Goal: Information Seeking & Learning: Learn about a topic

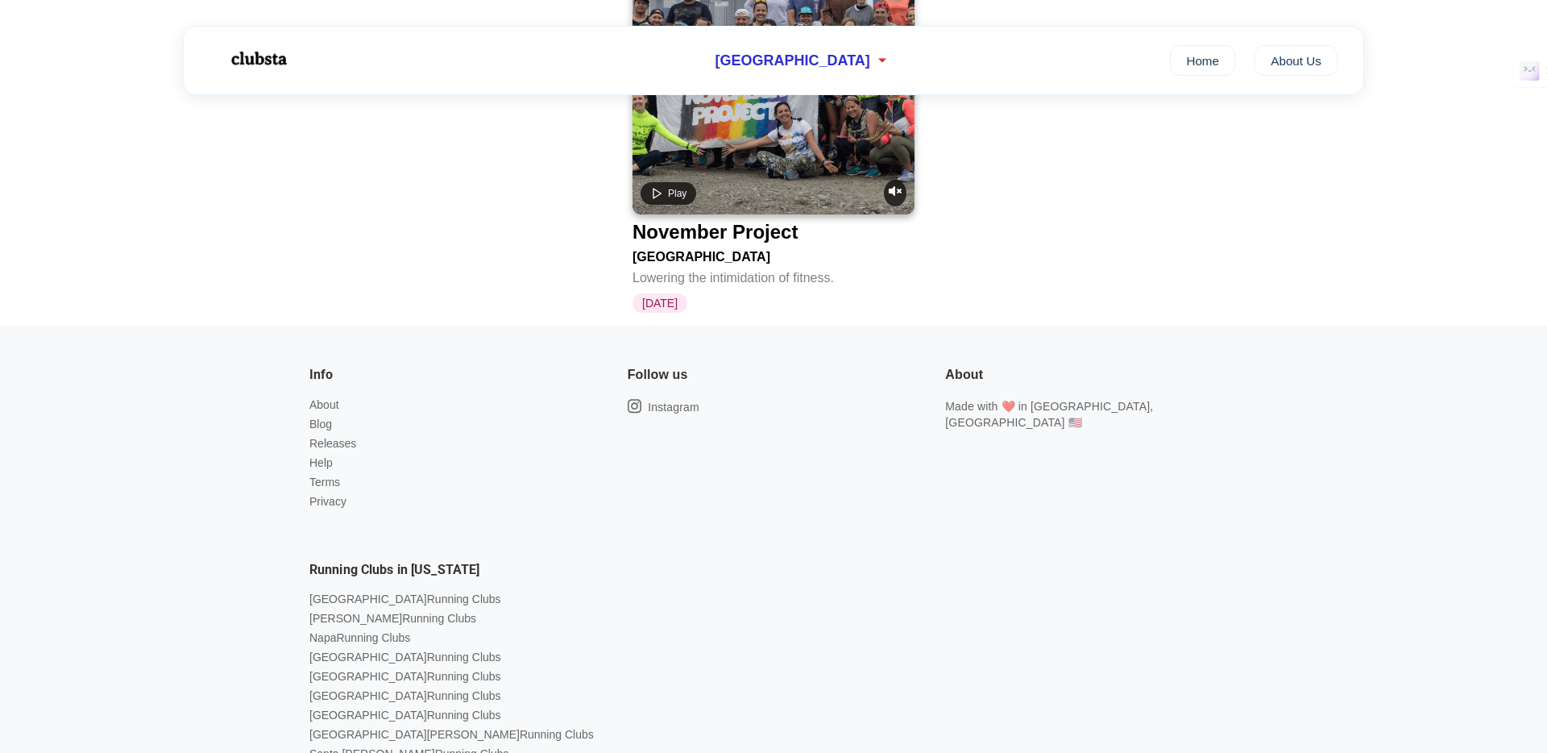
scroll to position [3169, 0]
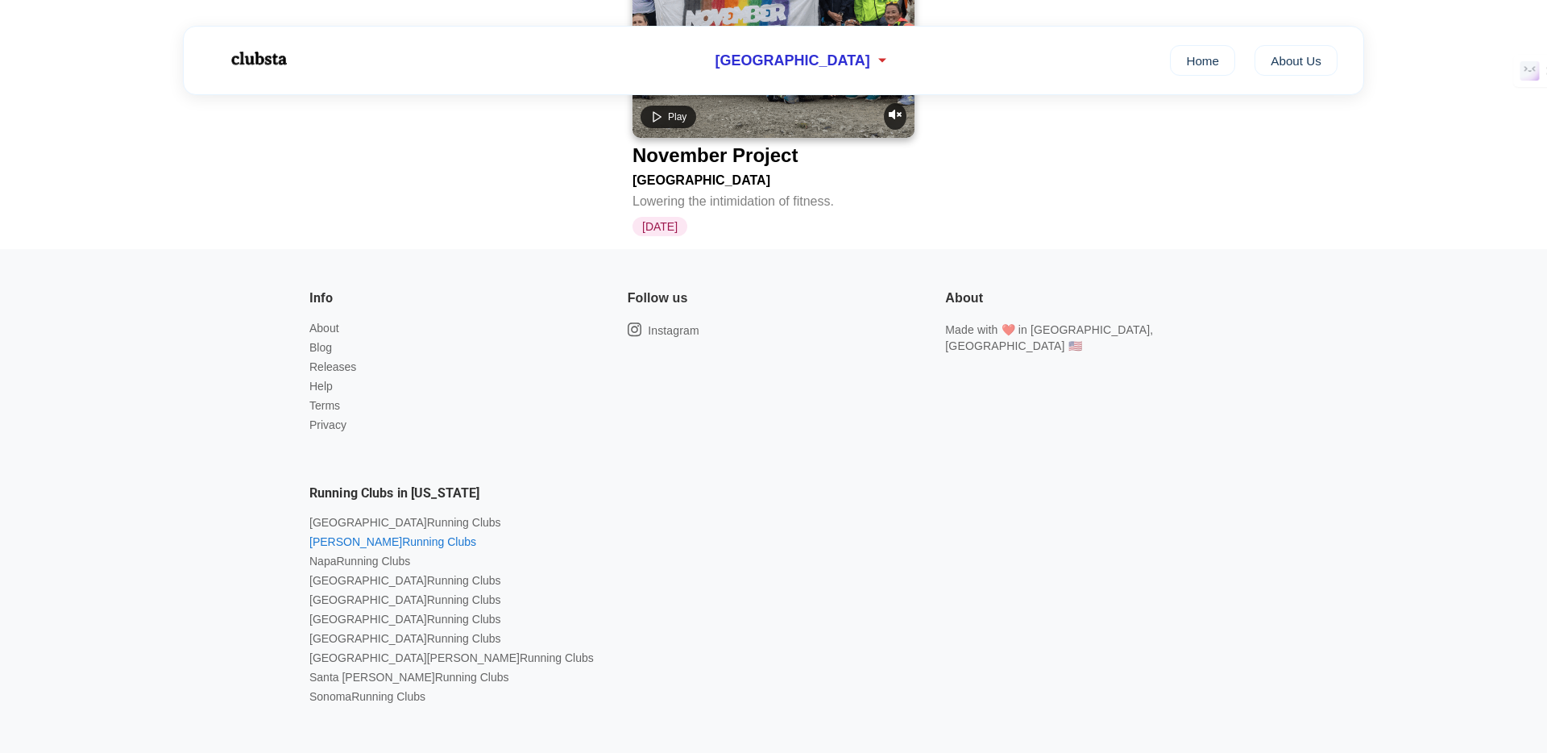
click at [380, 535] on link "Marin Running Clubs" at bounding box center [392, 541] width 167 height 13
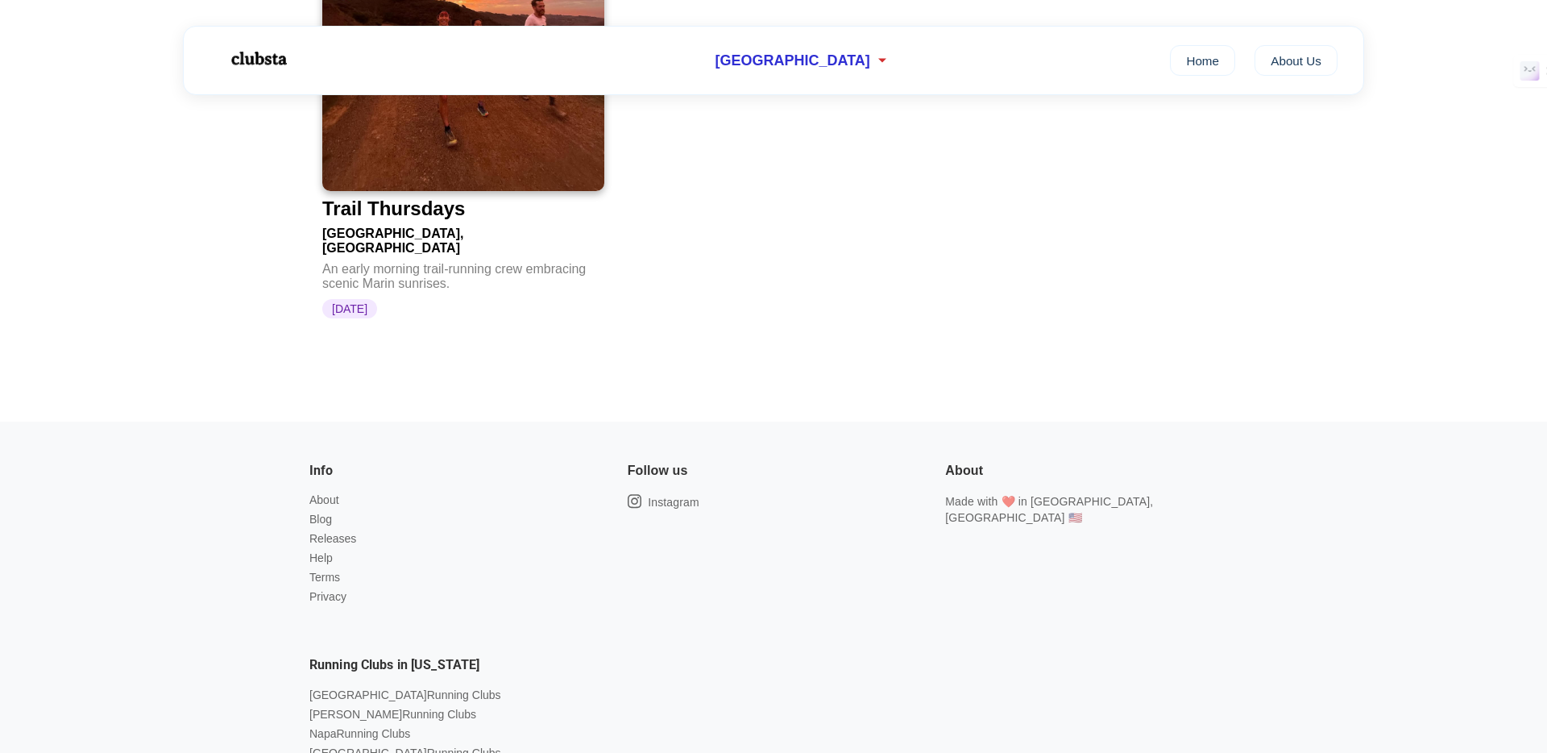
scroll to position [608, 0]
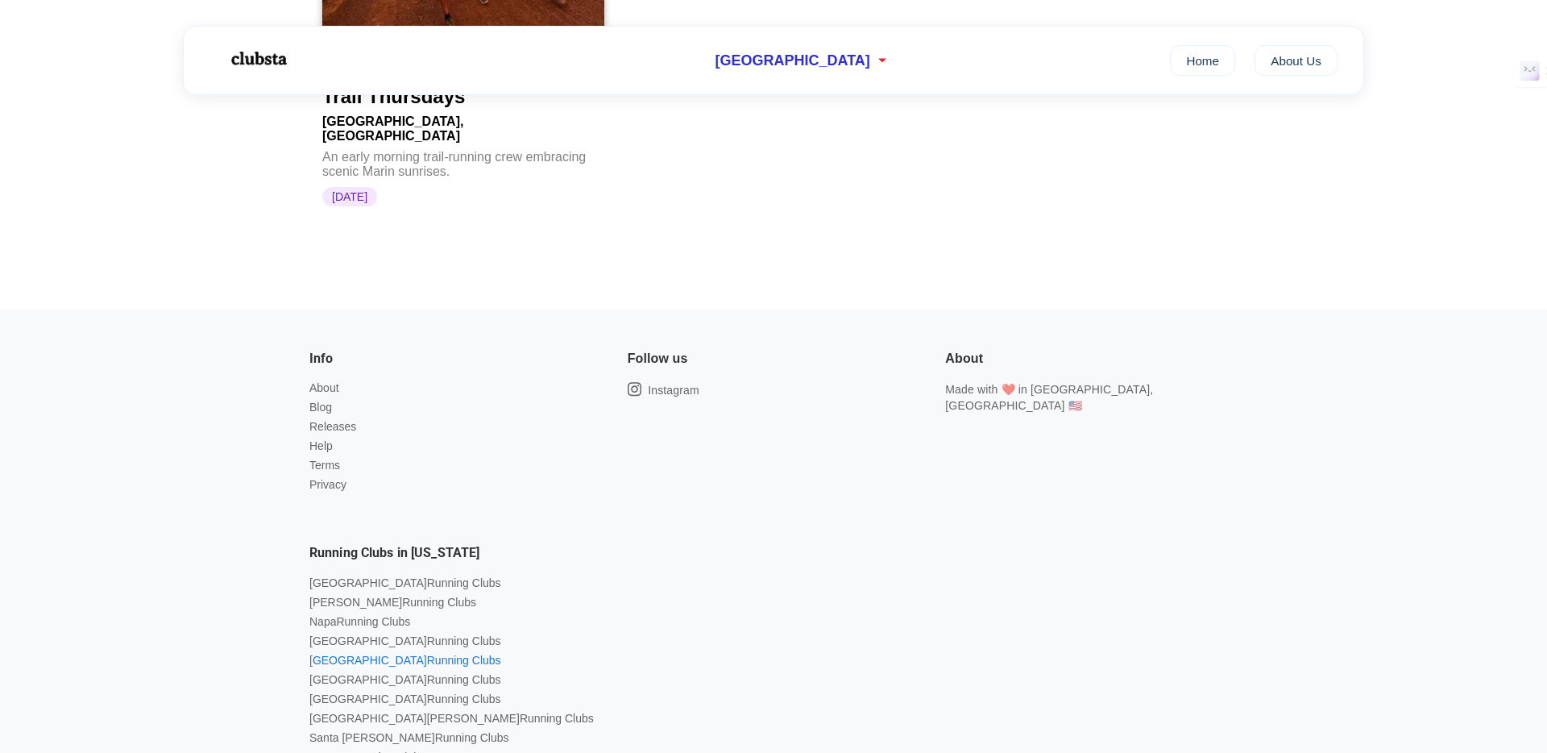
click at [400, 654] on link "Sacramento Running Clubs" at bounding box center [405, 660] width 192 height 13
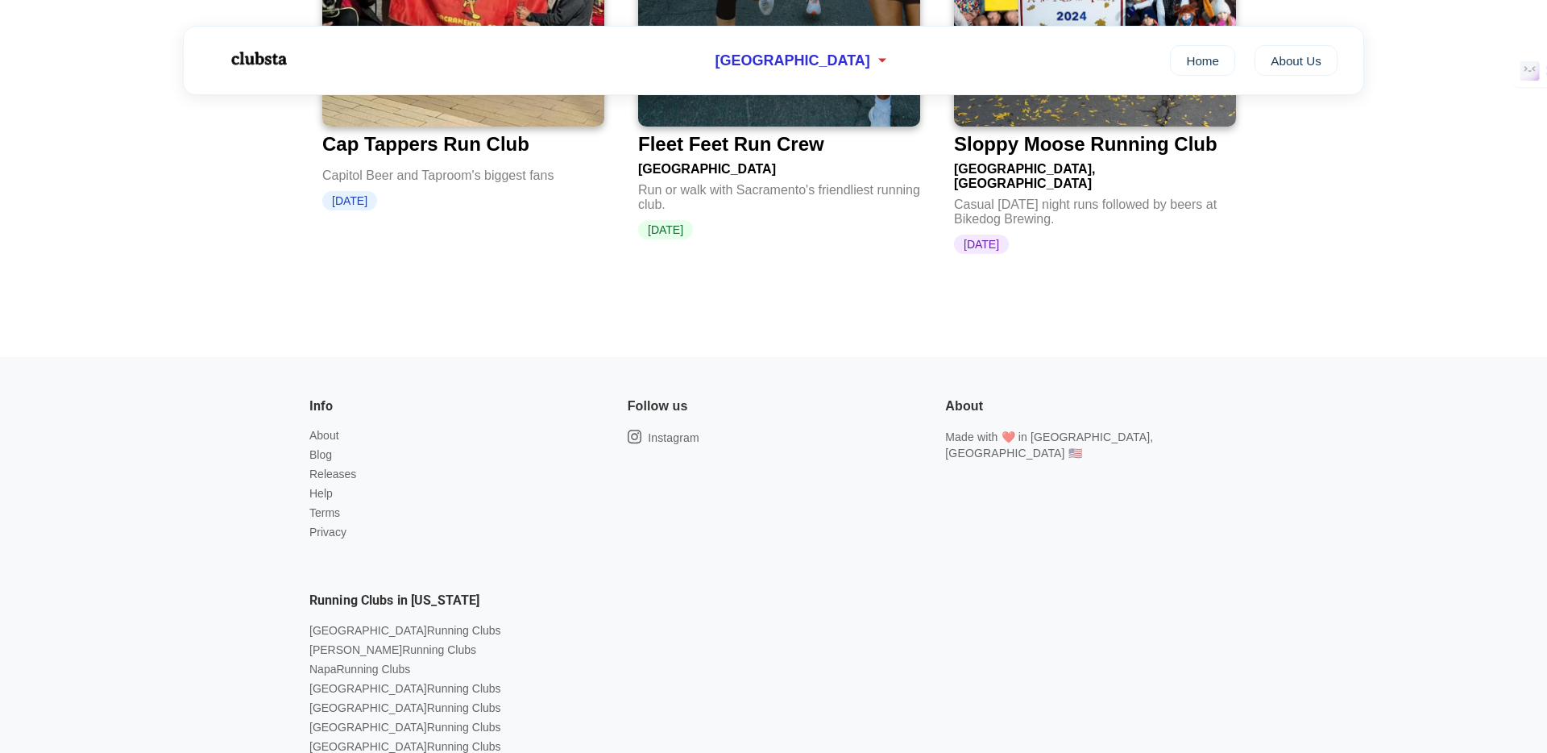
scroll to position [592, 0]
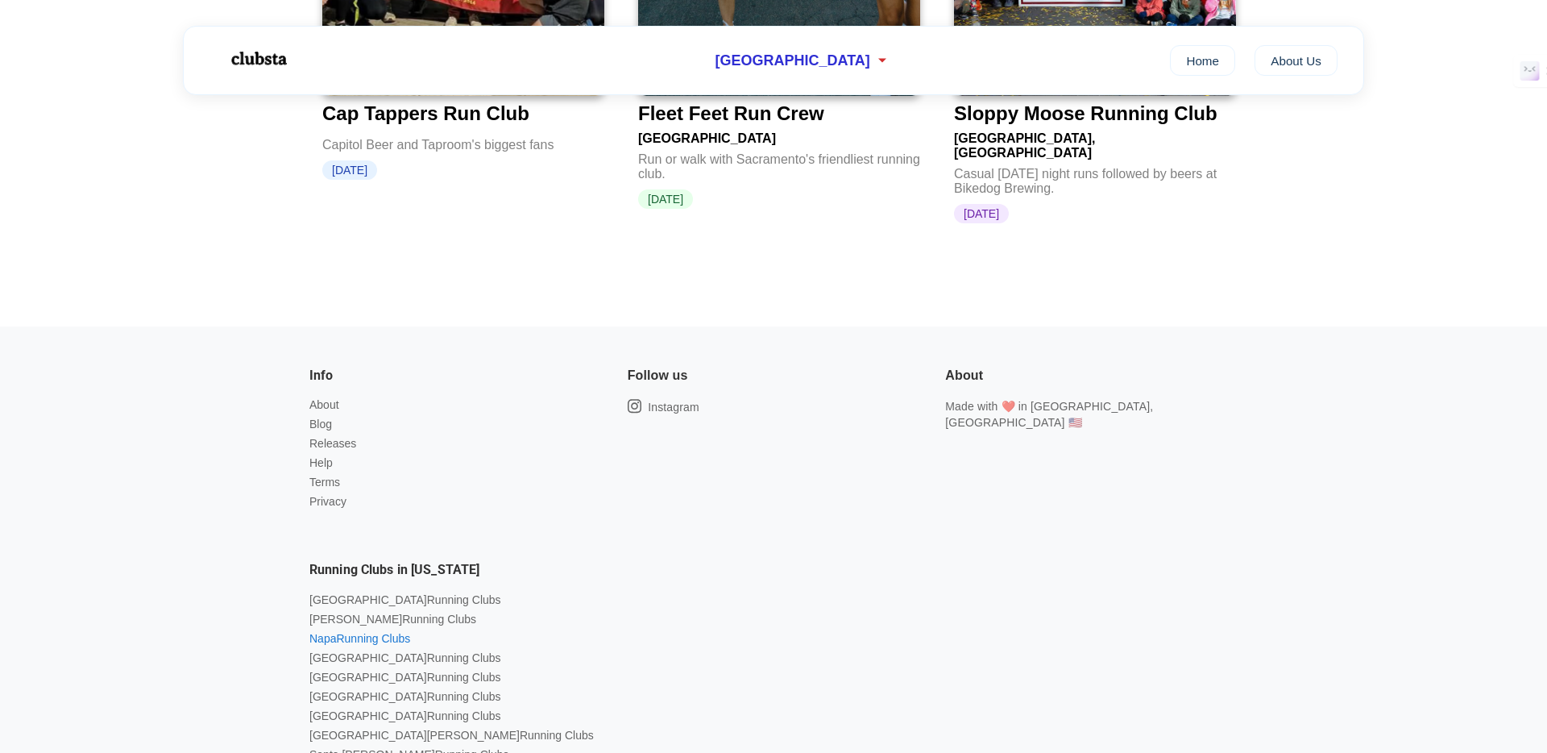
click at [388, 632] on link "Napa Running Clubs" at bounding box center [359, 638] width 101 height 13
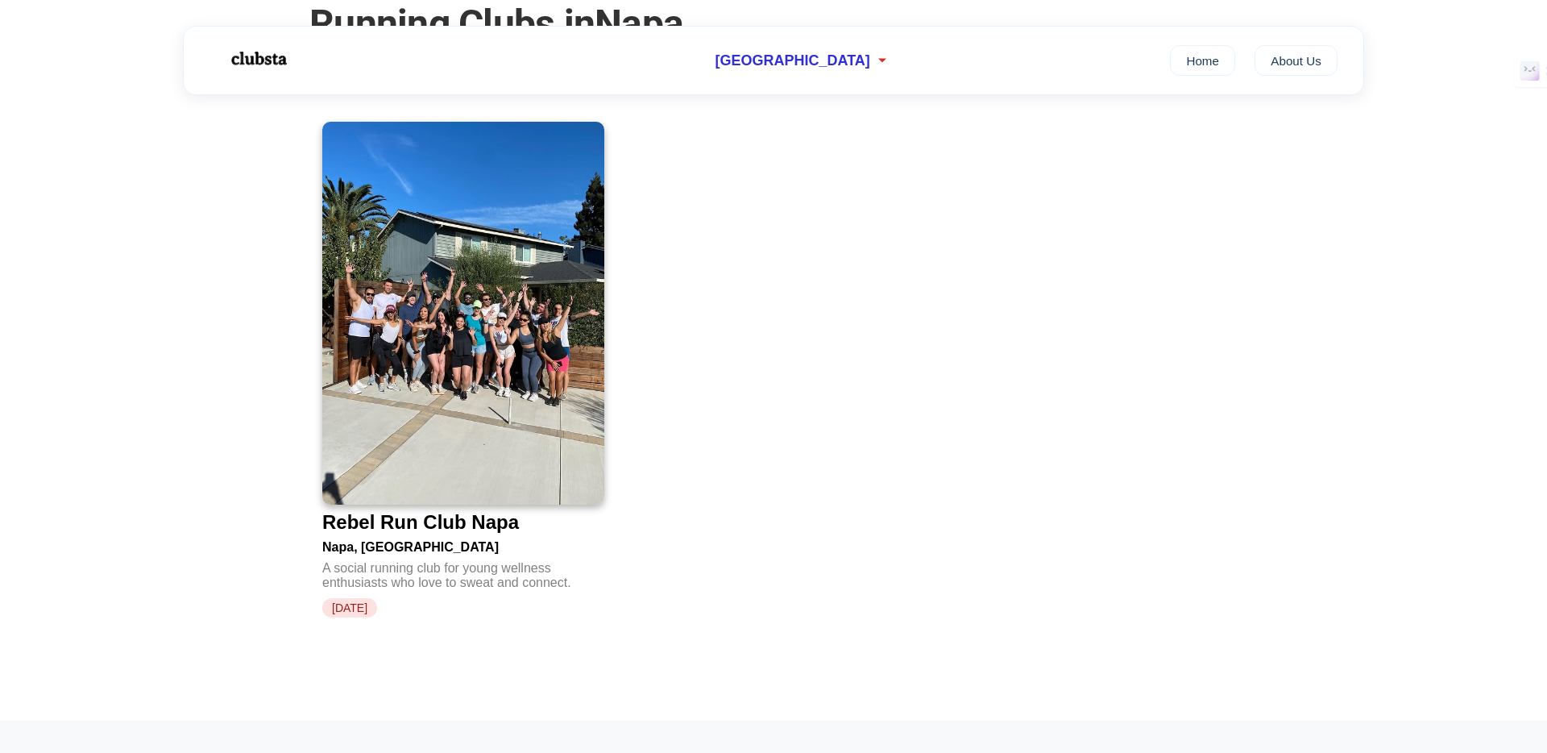
scroll to position [185, 0]
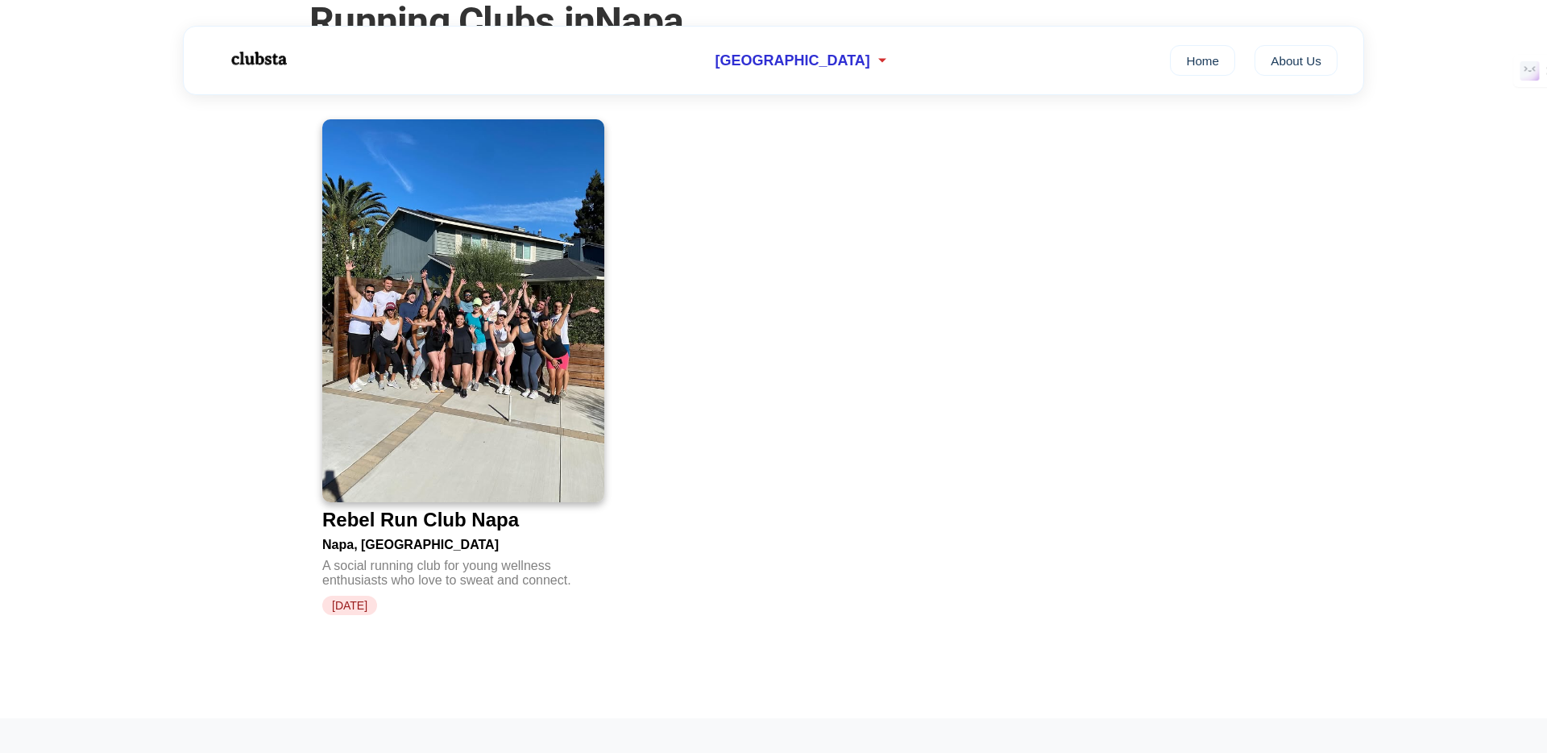
click at [494, 383] on img at bounding box center [463, 310] width 282 height 383
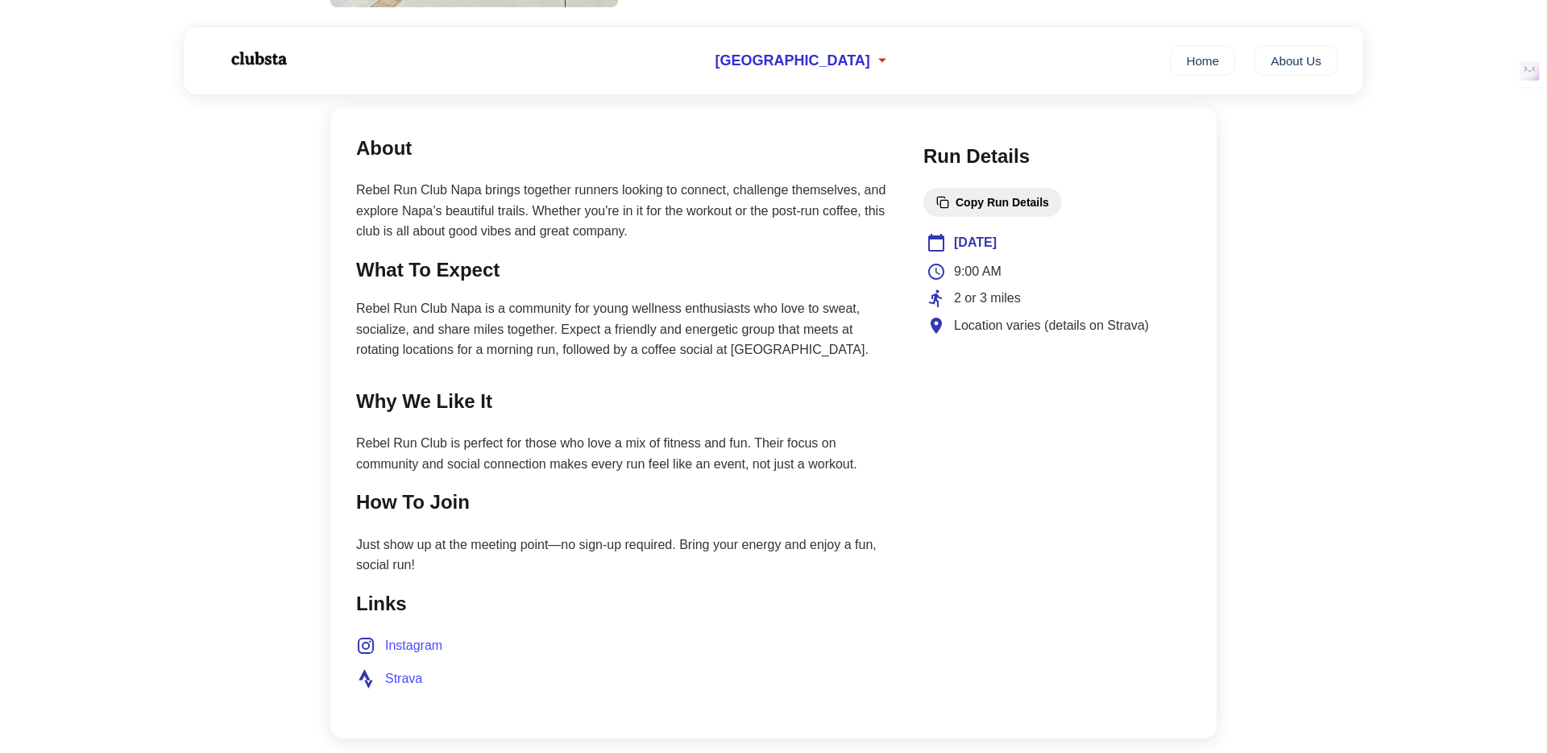
scroll to position [565, 0]
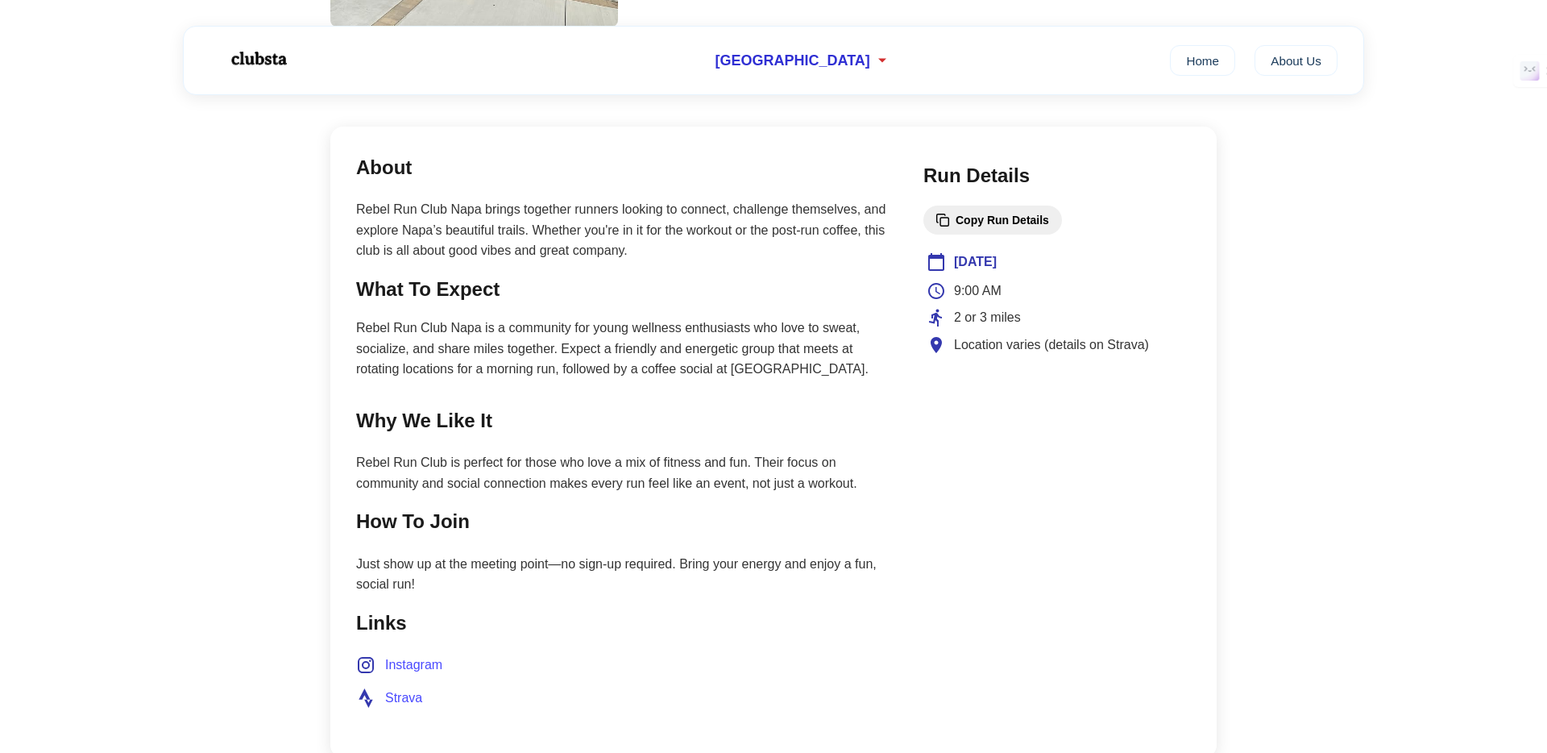
click at [969, 225] on button "Copy Run Details" at bounding box center [993, 219] width 139 height 29
click at [791, 224] on p "Rebel Run Club Napa brings together runners looking to connect, challenge thems…" at bounding box center [623, 230] width 535 height 62
click at [762, 312] on section "What To Expect Rebel Run Club Napa is a community for young wellness enthusiast…" at bounding box center [623, 327] width 535 height 106
click at [418, 229] on p "Rebel Run Club Napa brings together runners looking to connect, challenge thems…" at bounding box center [623, 230] width 535 height 62
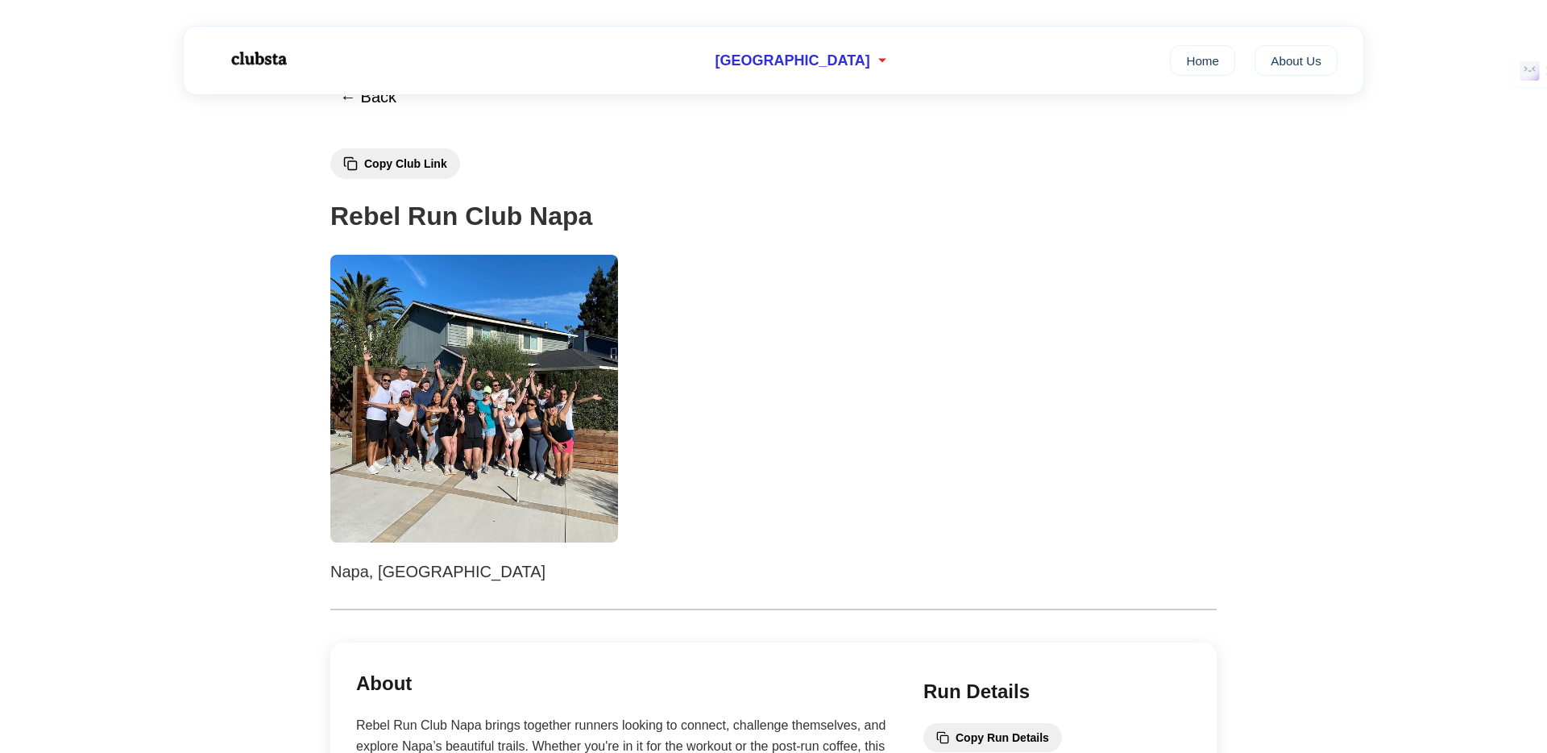
scroll to position [0, 0]
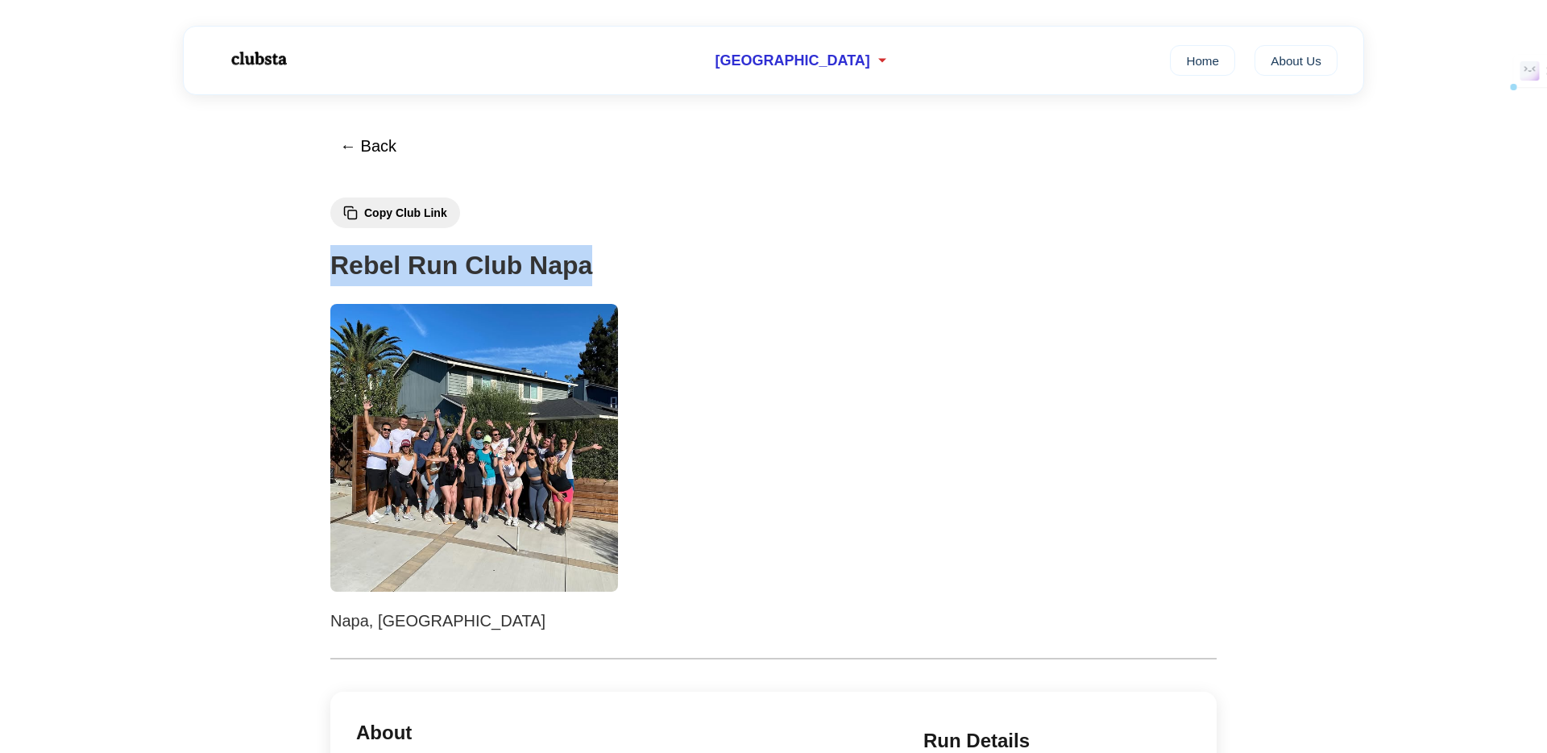
drag, startPoint x: 612, startPoint y: 276, endPoint x: 288, endPoint y: 242, distance: 326.5
click at [585, 271] on h1 "Rebel Run Club Napa" at bounding box center [773, 265] width 886 height 41
click at [1008, 98] on div "[GEOGRAPHIC_DATA] Home About Us" at bounding box center [773, 60] width 1547 height 95
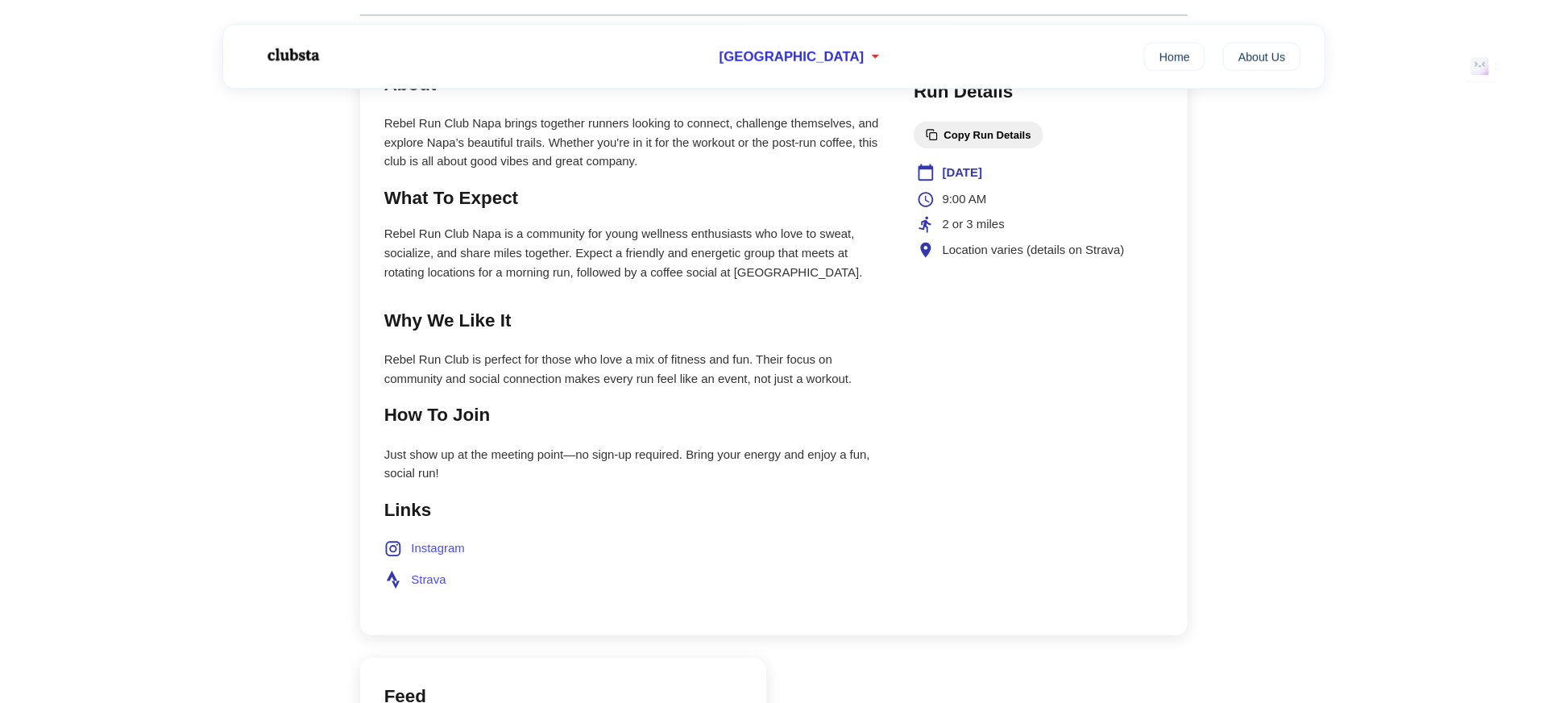
scroll to position [782, 0]
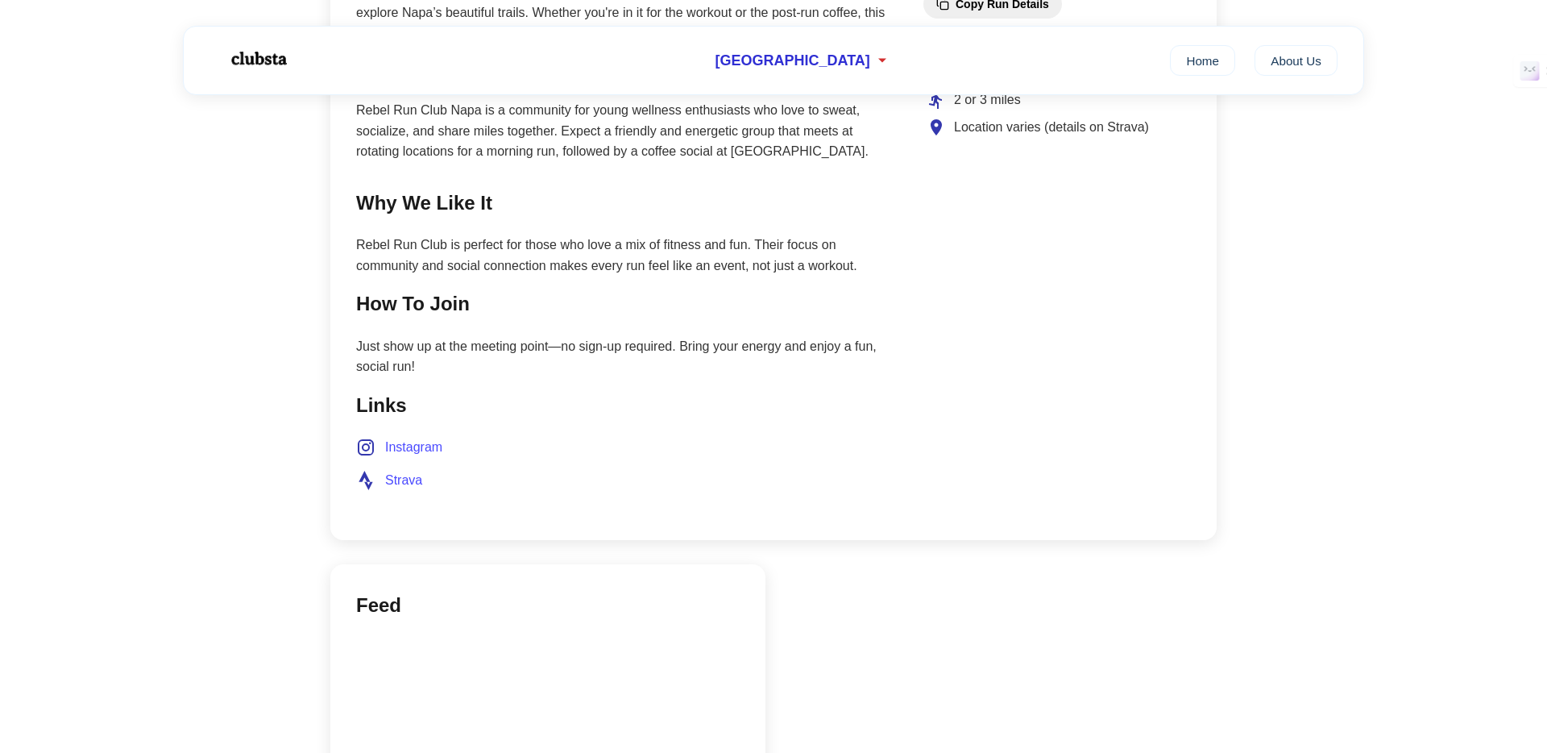
click at [392, 481] on span "Strava" at bounding box center [403, 480] width 37 height 21
